Goal: Task Accomplishment & Management: Complete application form

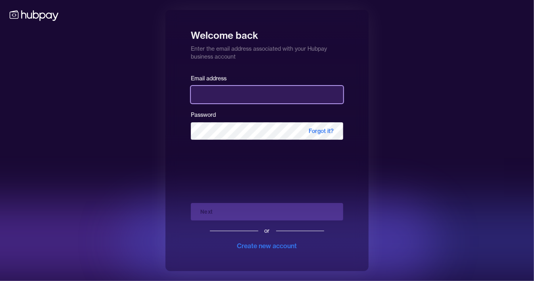
drag, startPoint x: 0, startPoint y: 0, endPoint x: 204, endPoint y: 93, distance: 224.0
click at [204, 93] on input "email" at bounding box center [267, 94] width 152 height 17
type input "**********"
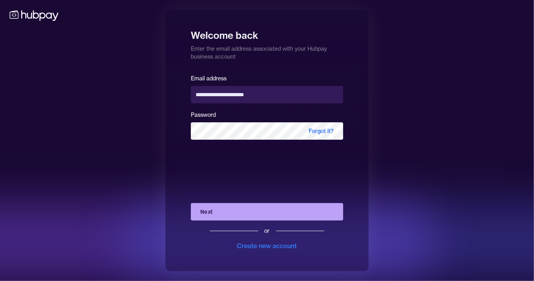
click at [237, 209] on button "Next" at bounding box center [267, 211] width 152 height 17
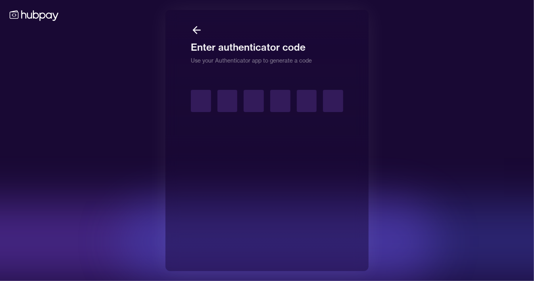
type input "*"
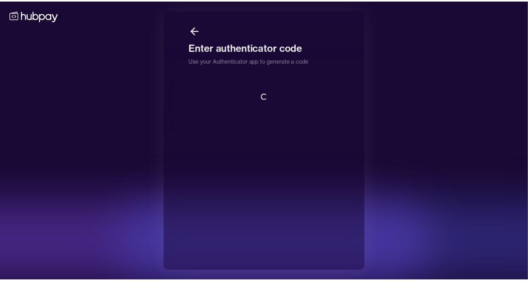
scroll to position [1, 0]
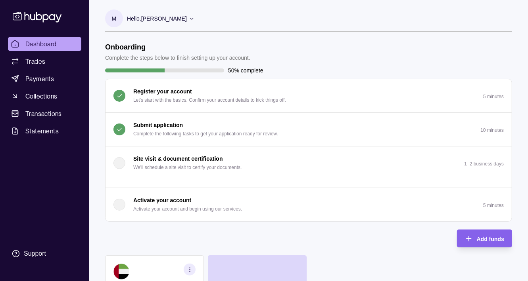
click at [175, 123] on p "Submit application" at bounding box center [158, 125] width 50 height 9
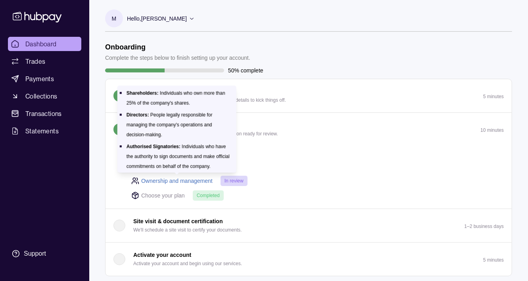
click at [197, 182] on link "Ownership and management" at bounding box center [176, 181] width 71 height 9
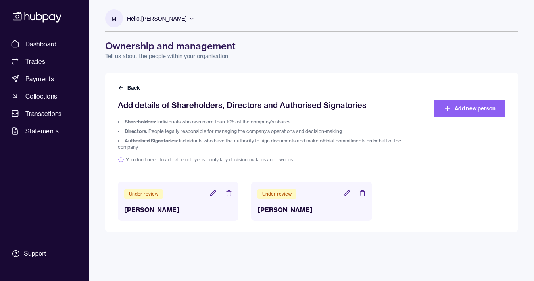
click at [346, 194] on icon at bounding box center [346, 193] width 6 height 6
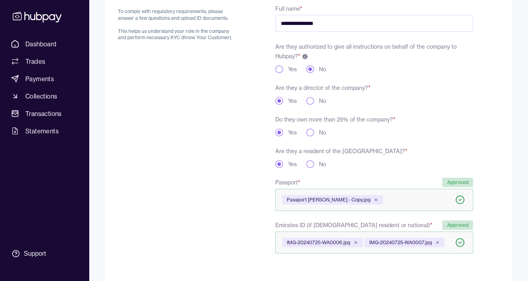
scroll to position [138, 0]
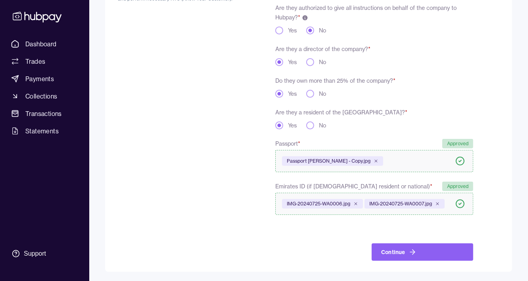
click at [459, 161] on icon at bounding box center [460, 162] width 2 height 2
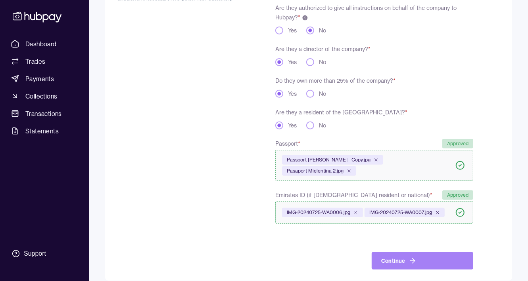
click at [416, 260] on button "Continue" at bounding box center [421, 261] width 101 height 17
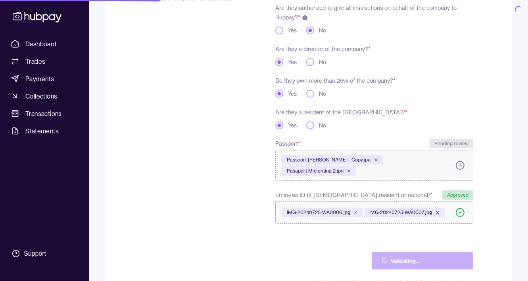
scroll to position [0, 0]
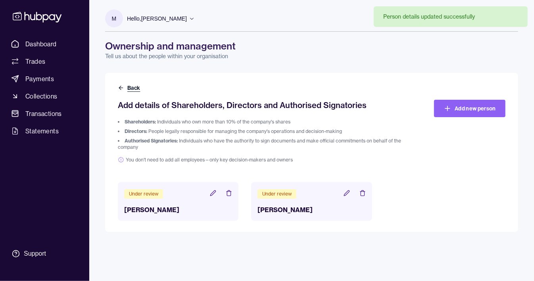
click at [130, 87] on button "Back" at bounding box center [130, 88] width 24 height 8
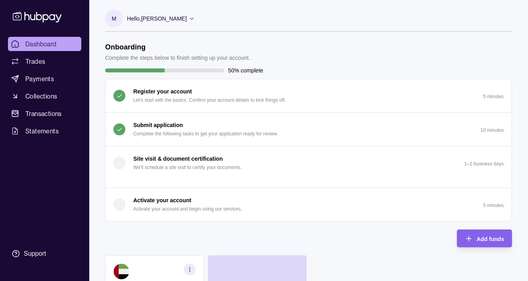
click at [157, 68] on div "50% complete" at bounding box center [308, 70] width 407 height 9
drag, startPoint x: 142, startPoint y: 48, endPoint x: 153, endPoint y: 82, distance: 35.4
click at [142, 48] on h1 "Onboarding" at bounding box center [177, 47] width 145 height 9
click at [36, 59] on span "Trades" at bounding box center [35, 62] width 20 height 10
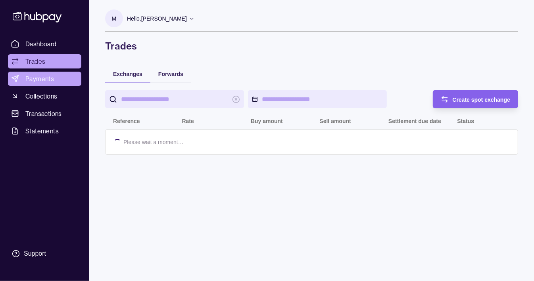
click at [47, 75] on span "Payments" at bounding box center [39, 79] width 29 height 10
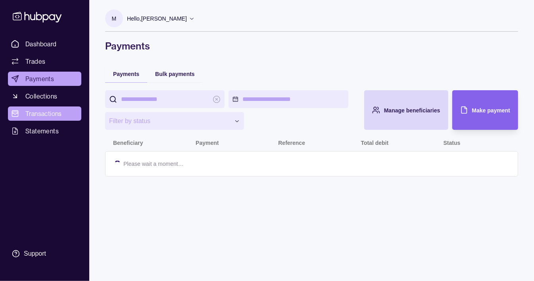
click at [54, 112] on span "Transactions" at bounding box center [43, 114] width 36 height 10
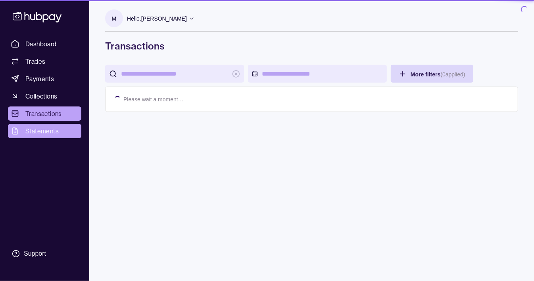
click at [56, 130] on span "Statements" at bounding box center [41, 131] width 33 height 10
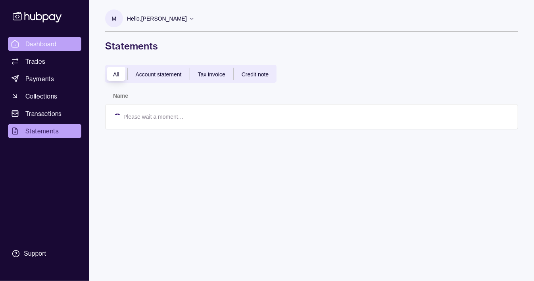
click at [43, 44] on span "Dashboard" at bounding box center [40, 44] width 31 height 10
